Goal: Transaction & Acquisition: Obtain resource

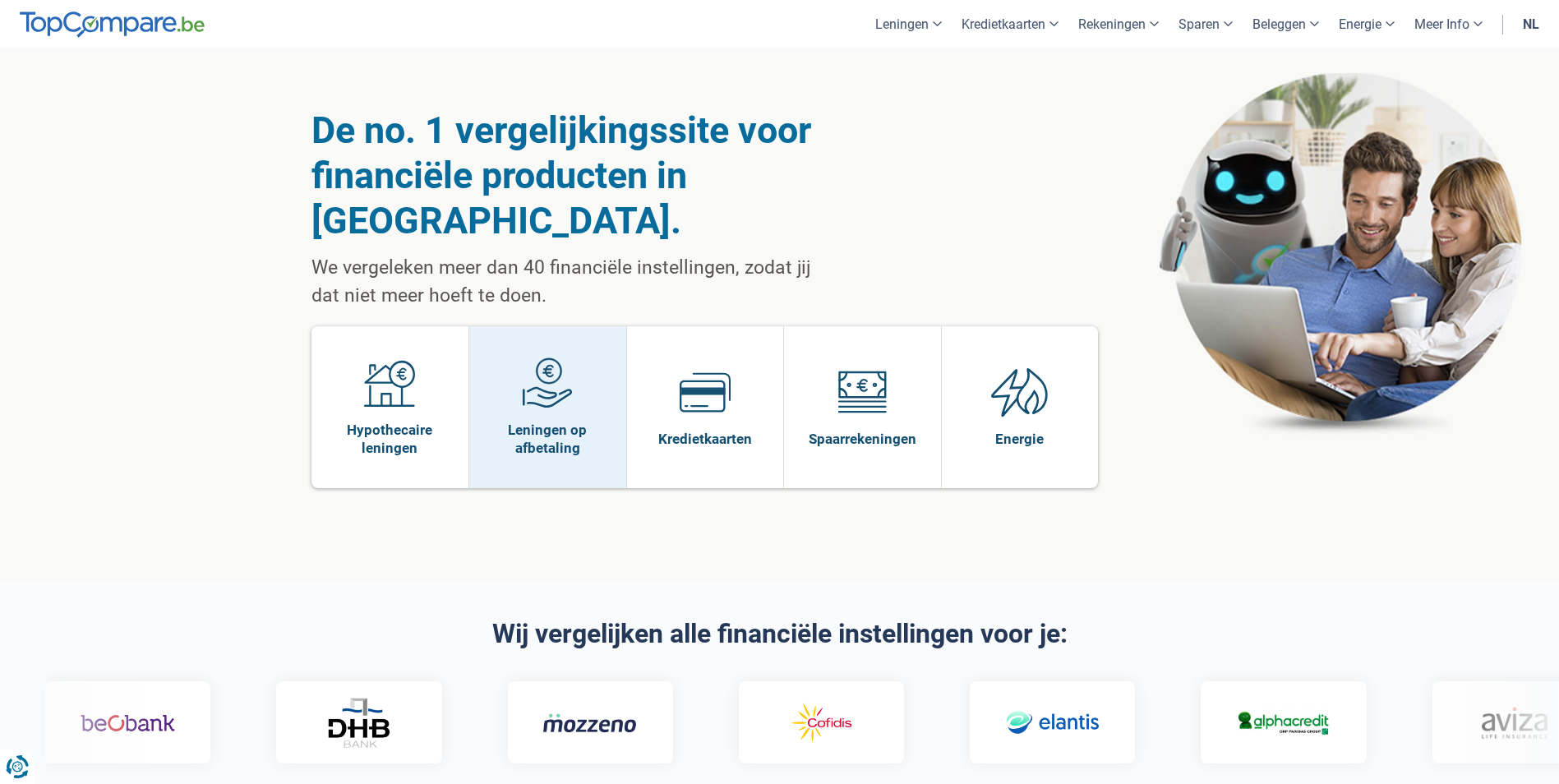
click at [556, 420] on span "Leningen op afbetaling" at bounding box center [547, 438] width 140 height 36
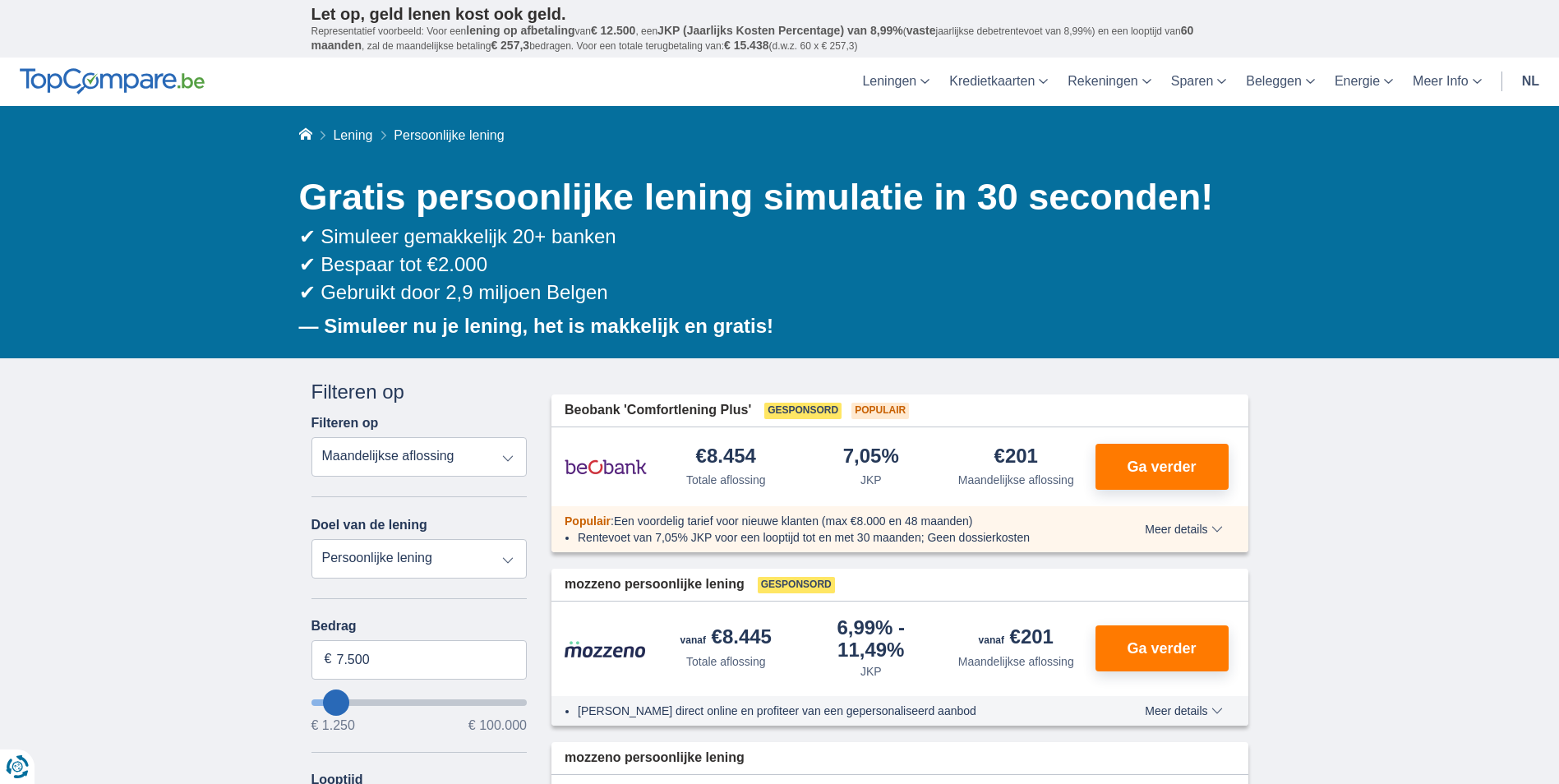
click at [506, 554] on select "Persoonlijke lening Auto Moto / fiets Mobilhome / caravan Renovatie Energie Sch…" at bounding box center [420, 559] width 216 height 40
select select "vehicleLoan"
click at [312, 539] on select "Persoonlijke lening Auto Moto / fiets Mobilhome / caravan Renovatie Energie Sch…" at bounding box center [420, 559] width 216 height 40
select select "3-4"
type input "15.000"
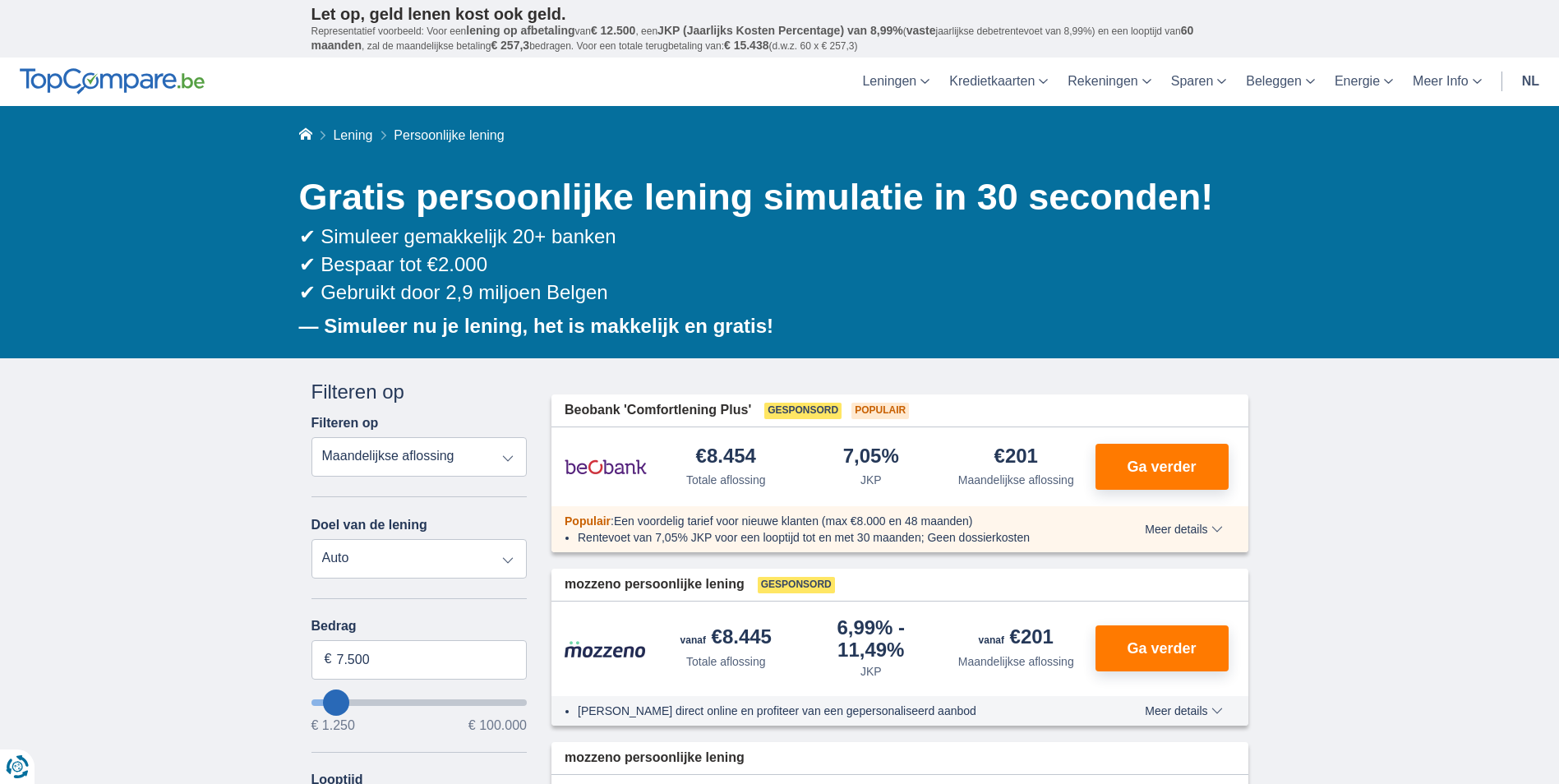
type input "15250"
select select "60"
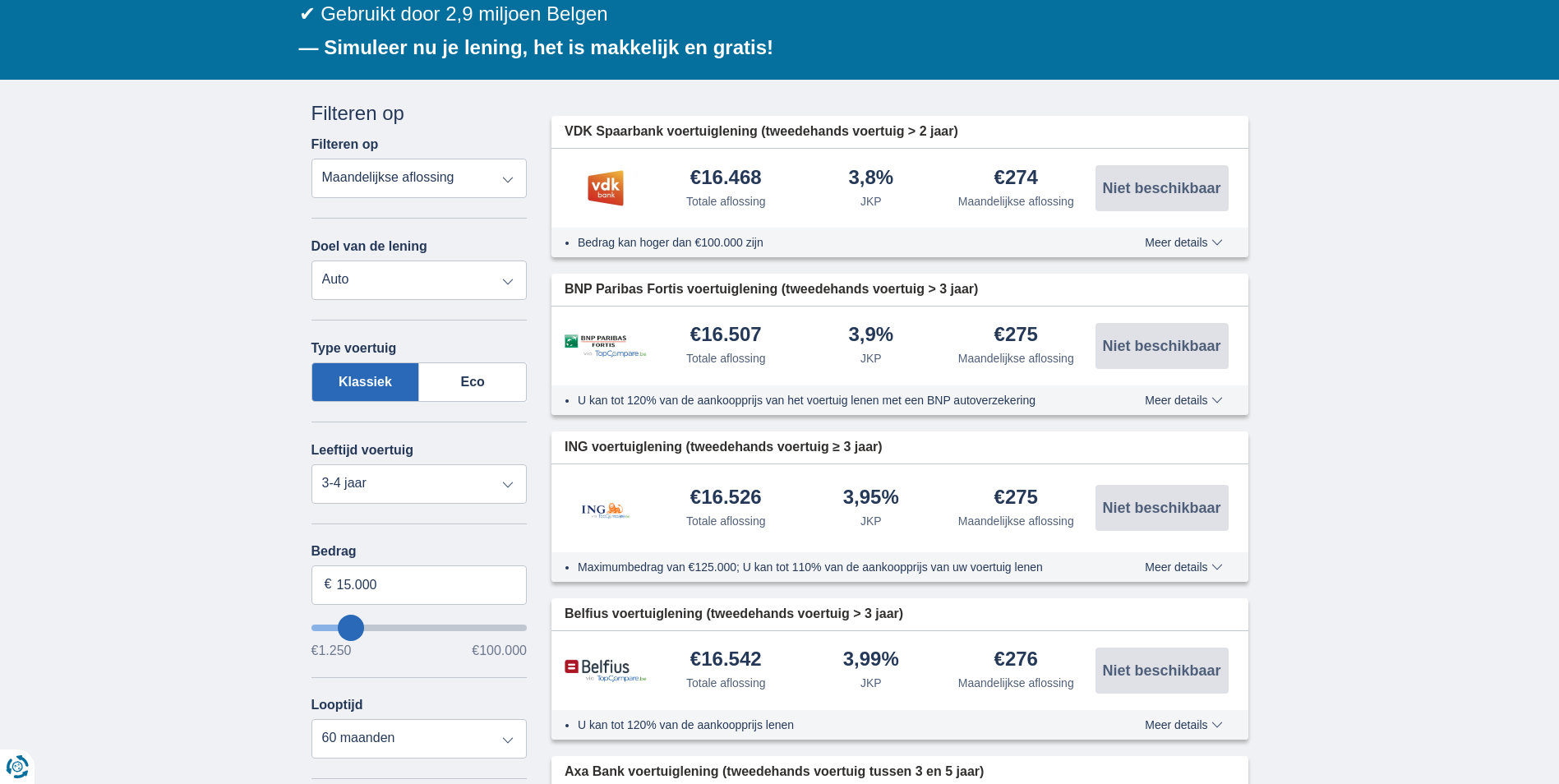
scroll to position [329, 0]
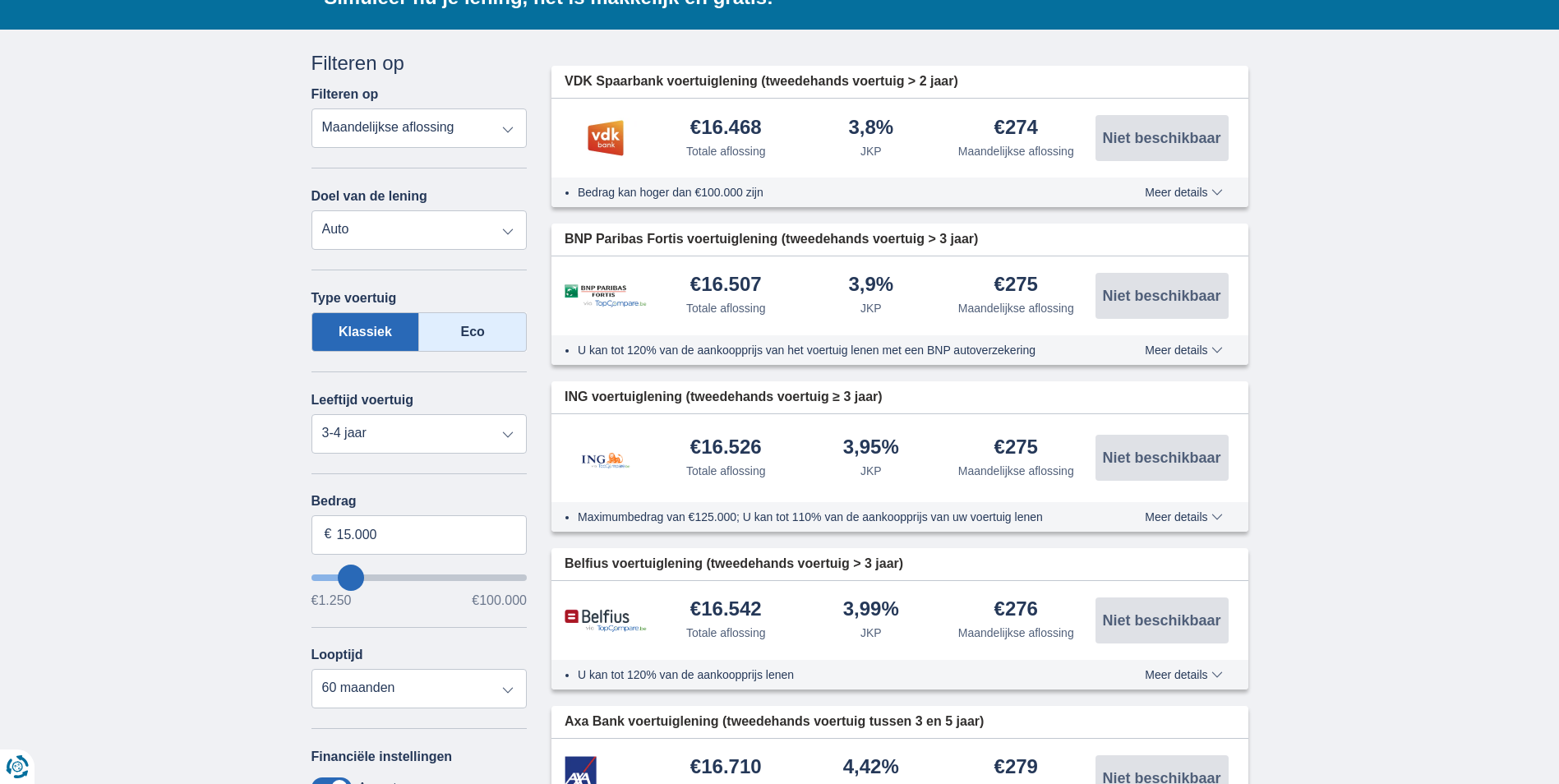
click at [467, 324] on label "Eco" at bounding box center [474, 332] width 108 height 40
click at [0, 0] on input "Eco" at bounding box center [0, 0] width 0 height 0
type input "17.250"
type input "17250"
type input "18.250"
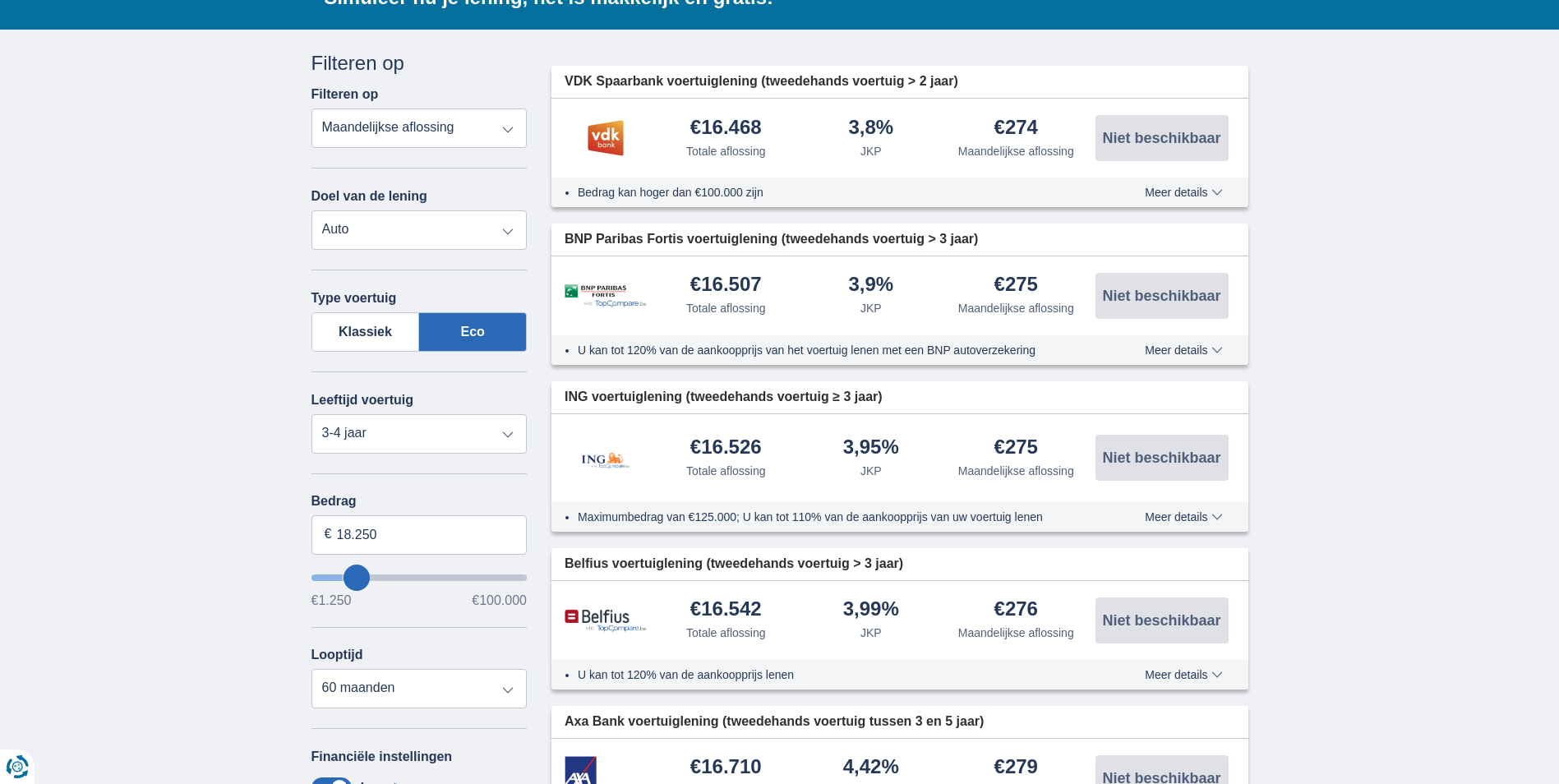
type input "19250"
type input "19.250"
select select "84"
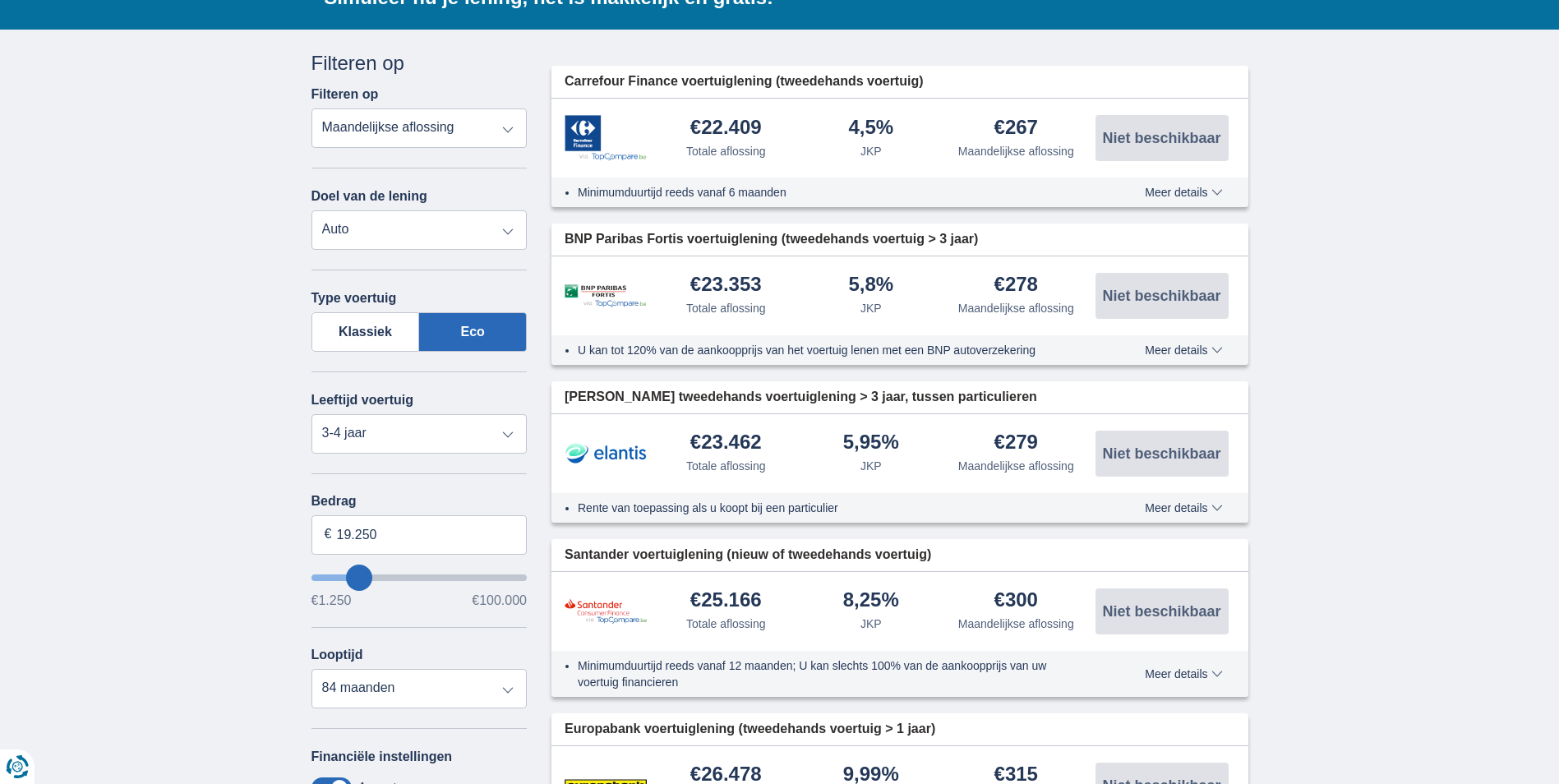
type input "26250"
type input "26.250"
select select "120"
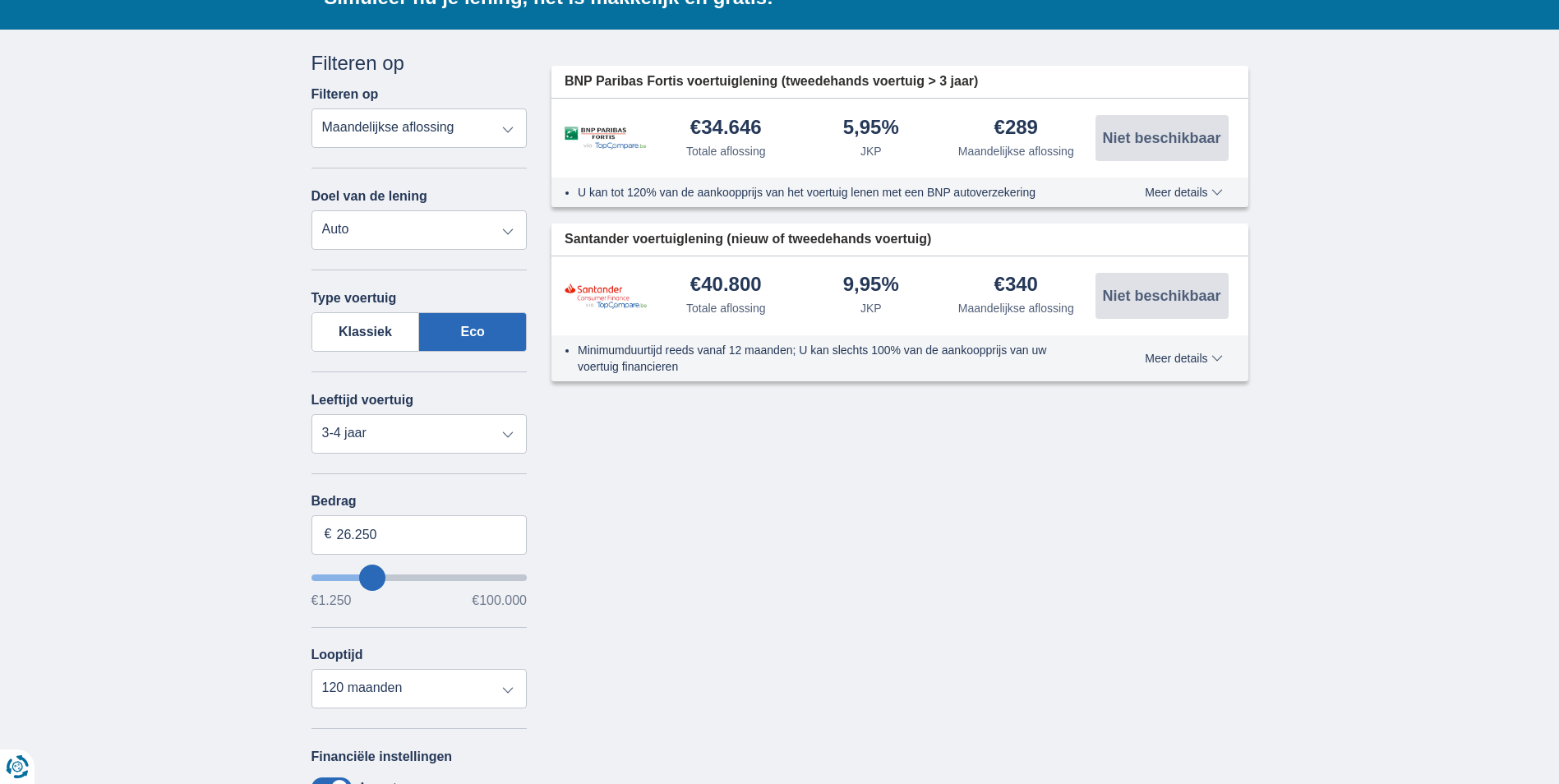
type input "21.250"
type input "21250"
type input "20.250"
type input "20250"
type input "22.250"
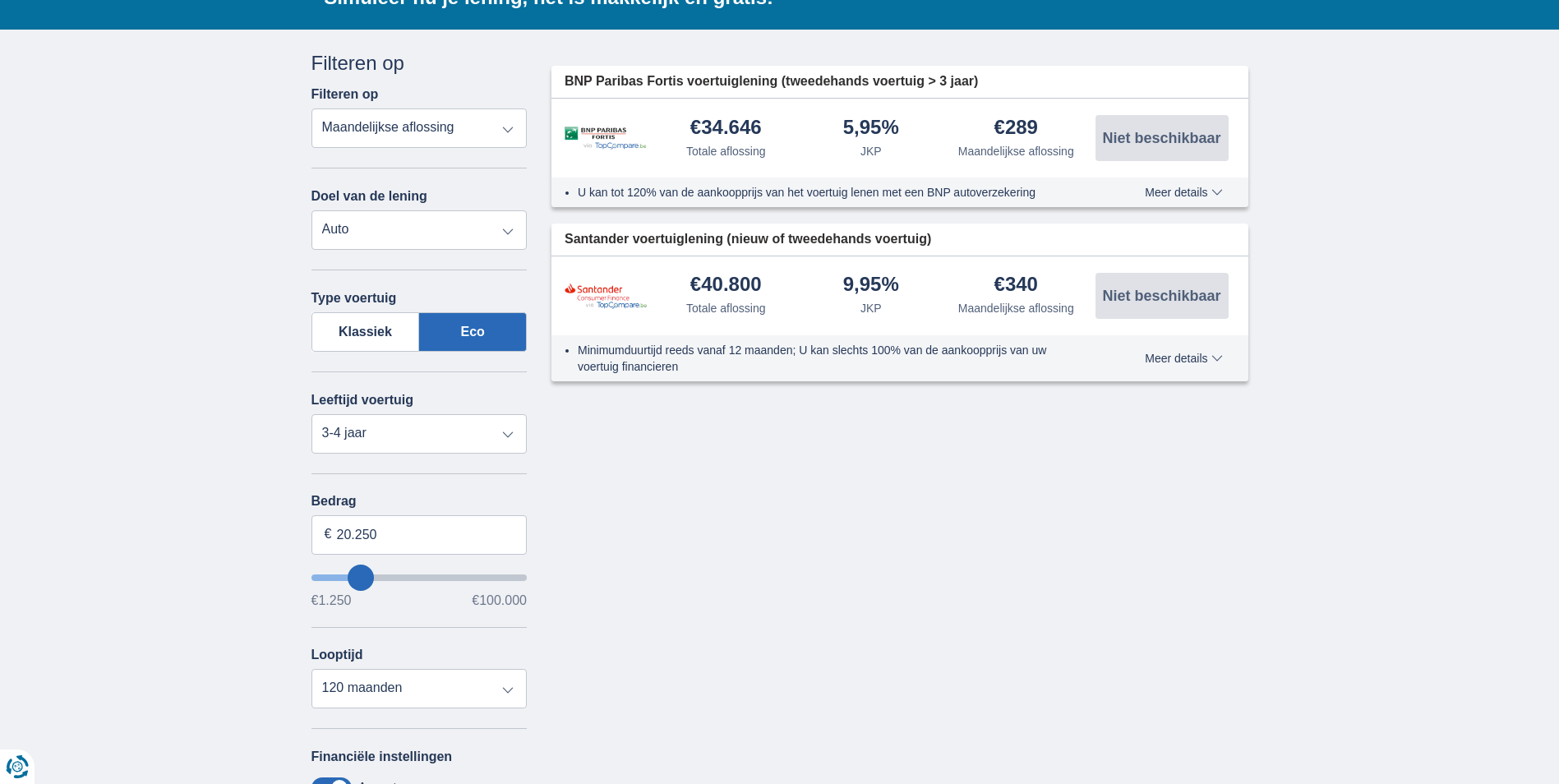
type input "22250"
type input "23.250"
type input "23250"
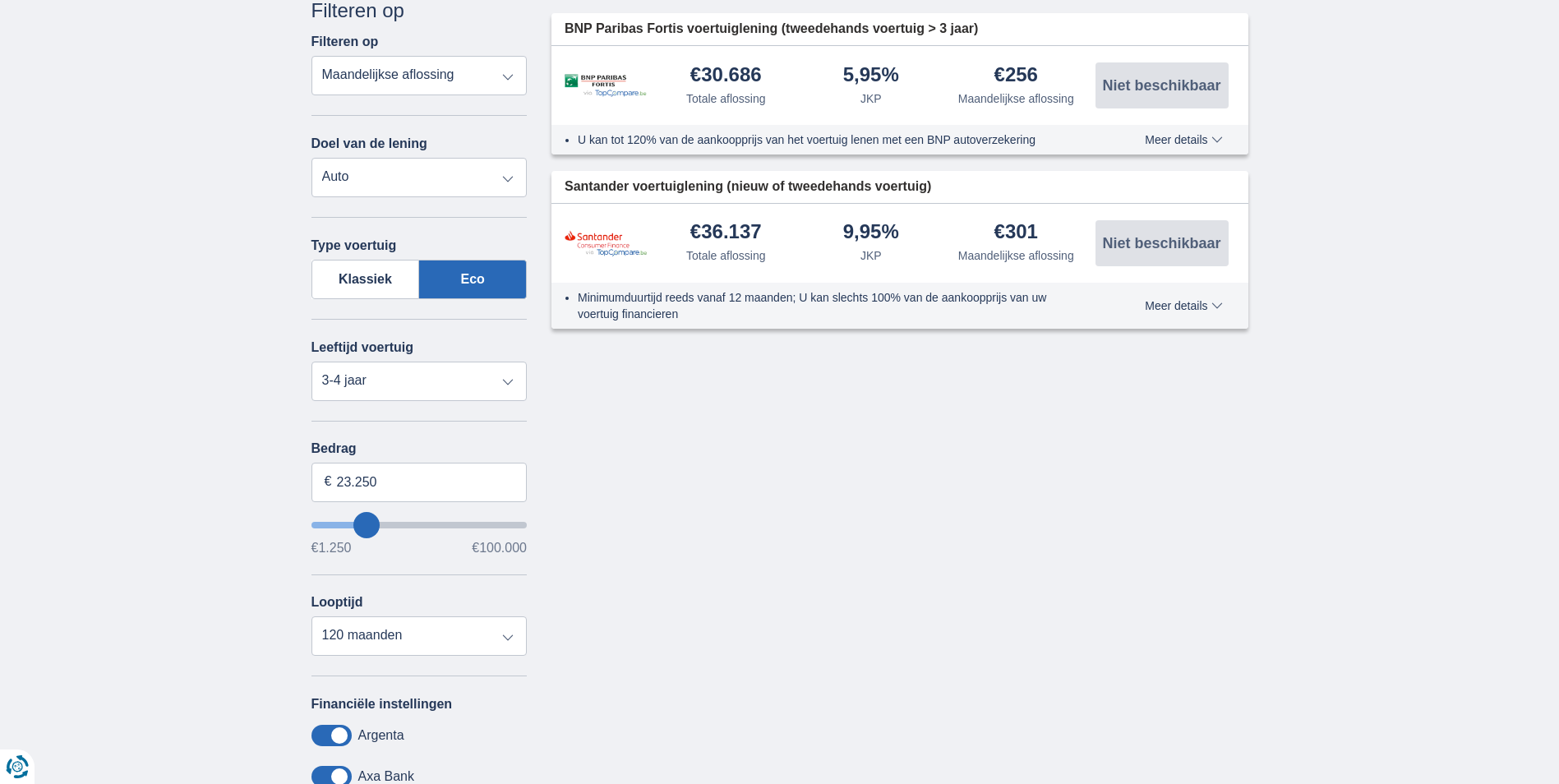
scroll to position [575, 0]
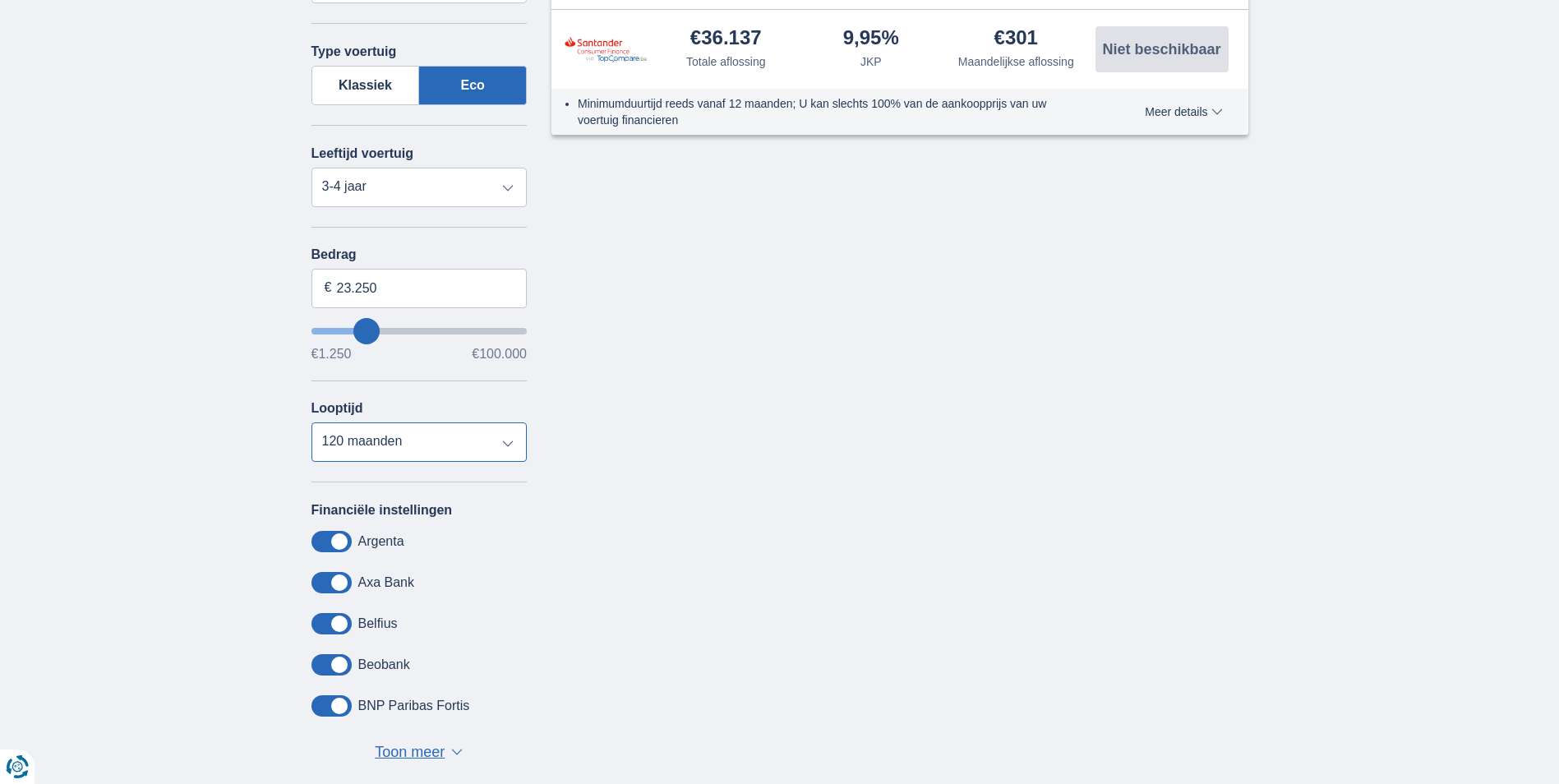
click at [504, 440] on select "12 maanden 18 maanden 24 maanden 30 maanden 36 maanden 42 maanden 48 maanden 60…" at bounding box center [420, 442] width 216 height 40
click at [312, 422] on select "12 maanden 18 maanden 24 maanden 30 maanden 36 maanden 42 maanden 48 maanden 60…" at bounding box center [420, 442] width 216 height 40
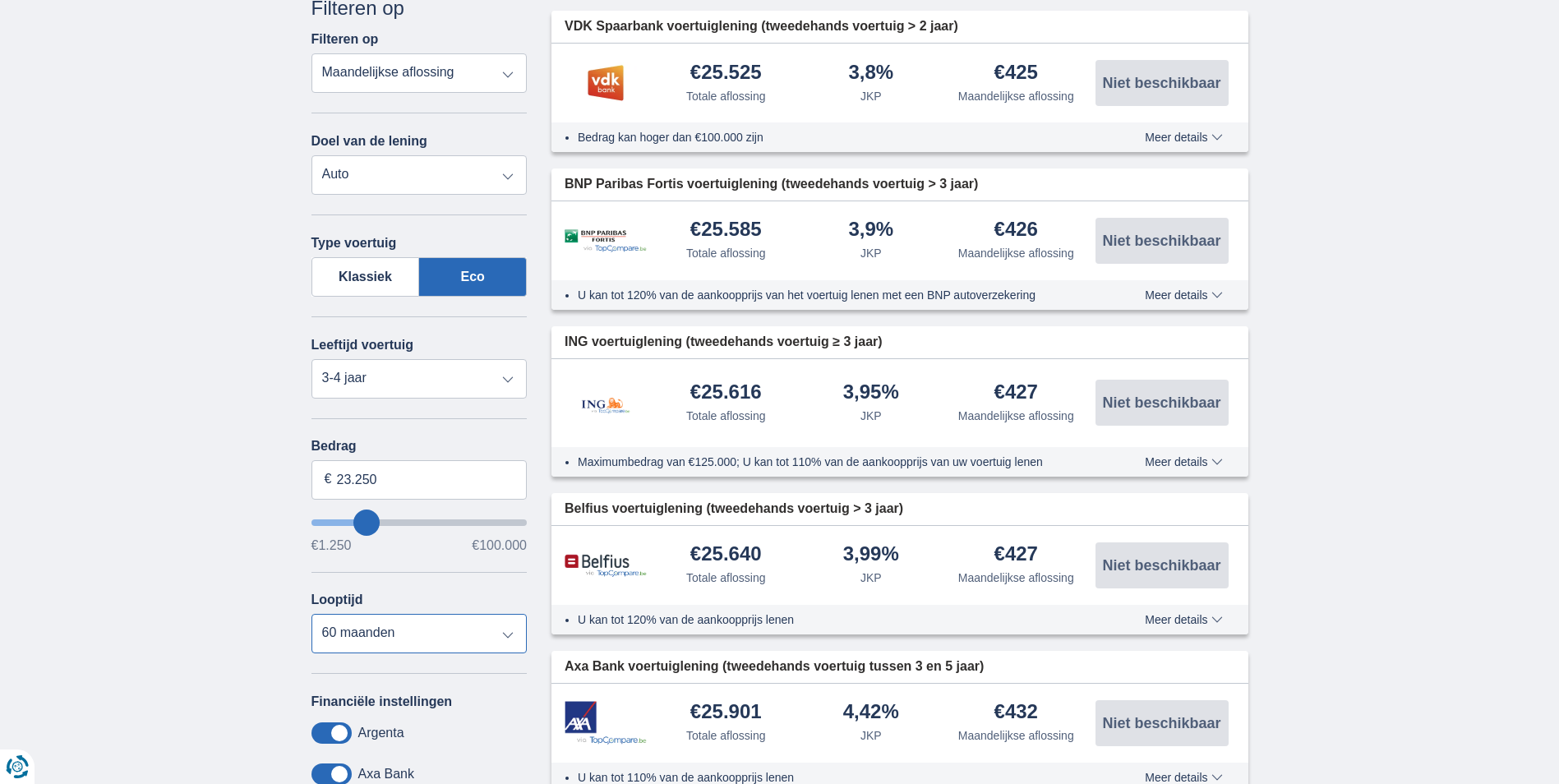
scroll to position [739, 0]
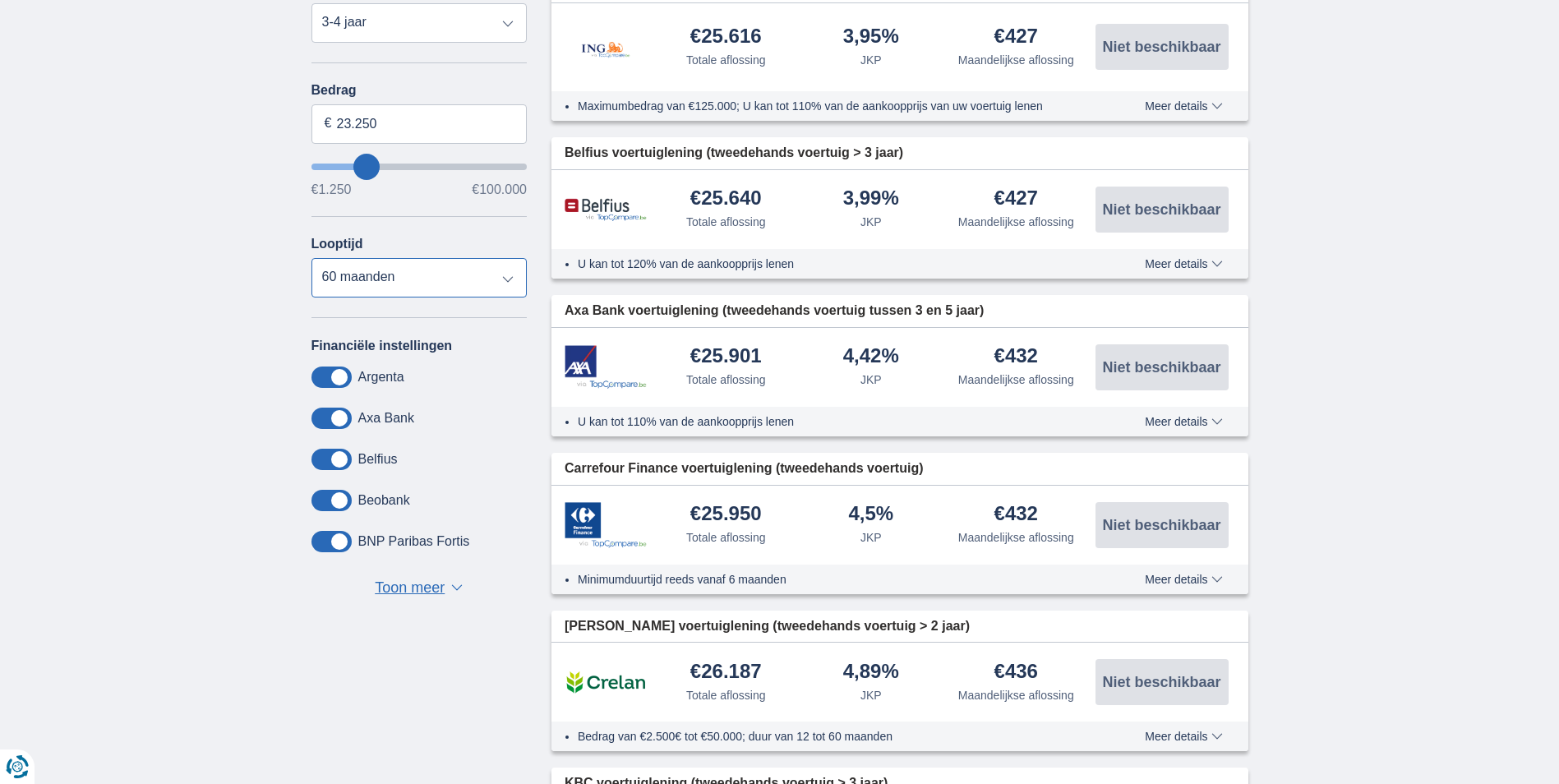
click at [507, 283] on select "12 maanden 18 maanden 24 maanden 30 maanden 36 maanden 42 maanden 48 maanden 60…" at bounding box center [420, 277] width 216 height 40
click at [312, 258] on select "12 maanden 18 maanden 24 maanden 30 maanden 36 maanden 42 maanden 48 maanden 60…" at bounding box center [420, 277] width 216 height 40
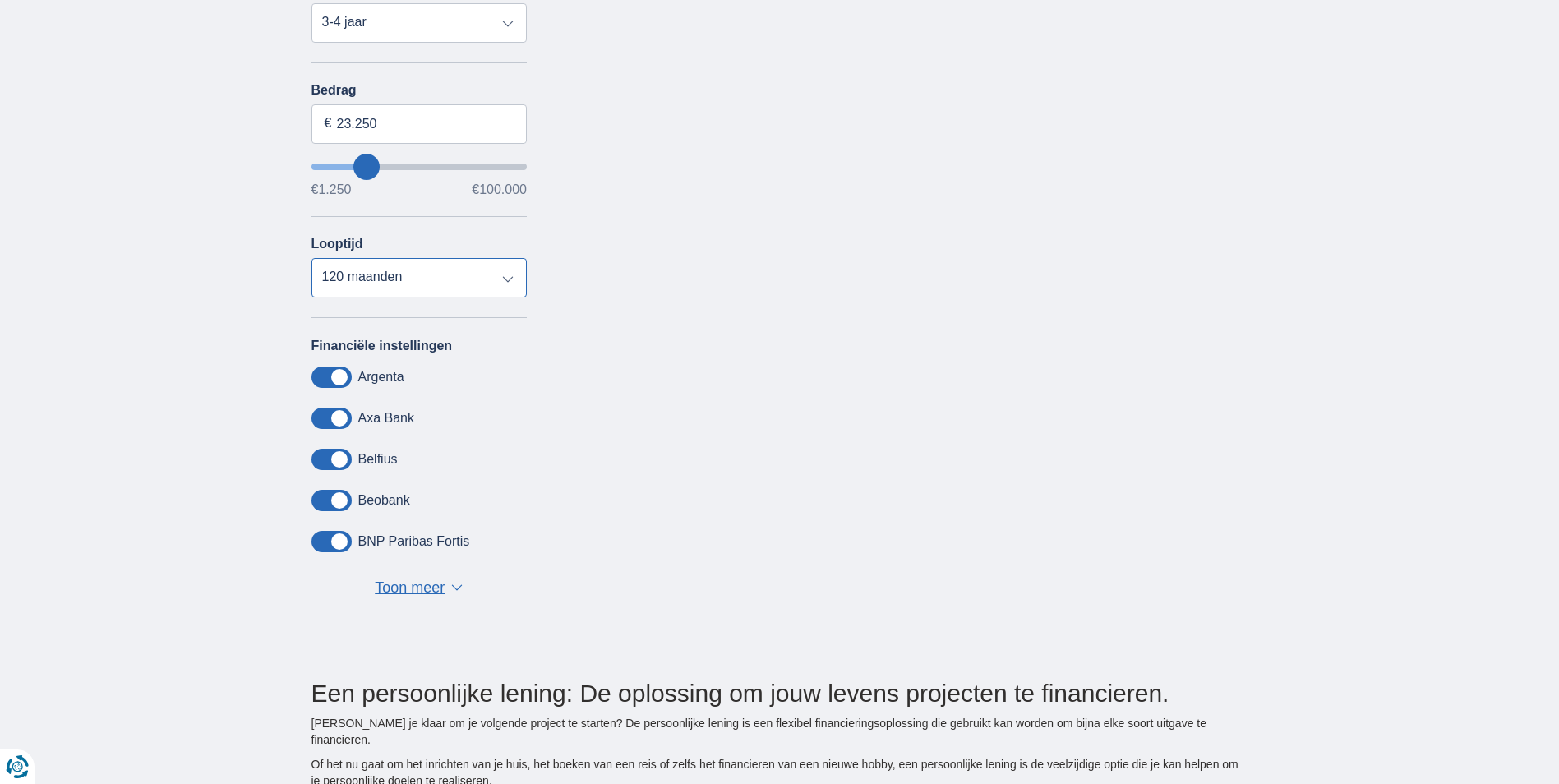
click at [500, 285] on select "12 maanden 18 maanden 24 maanden 30 maanden 36 maanden 42 maanden 48 maanden 60…" at bounding box center [420, 277] width 216 height 40
select select "84"
click at [312, 258] on select "12 maanden 18 maanden 24 maanden 30 maanden 36 maanden 42 maanden 48 maanden 60…" at bounding box center [420, 277] width 216 height 40
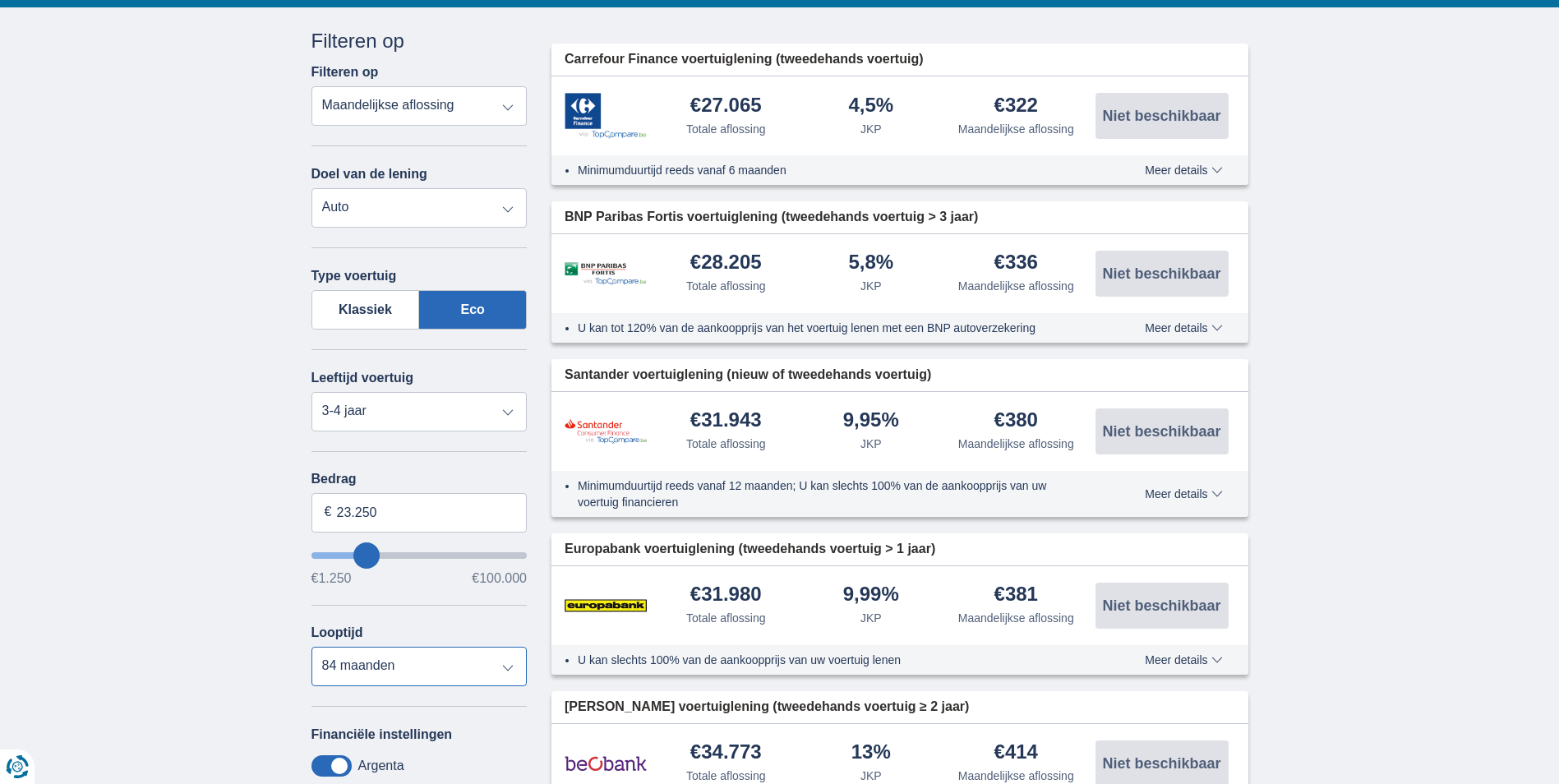
scroll to position [246, 0]
